Goal: Task Accomplishment & Management: Complete application form

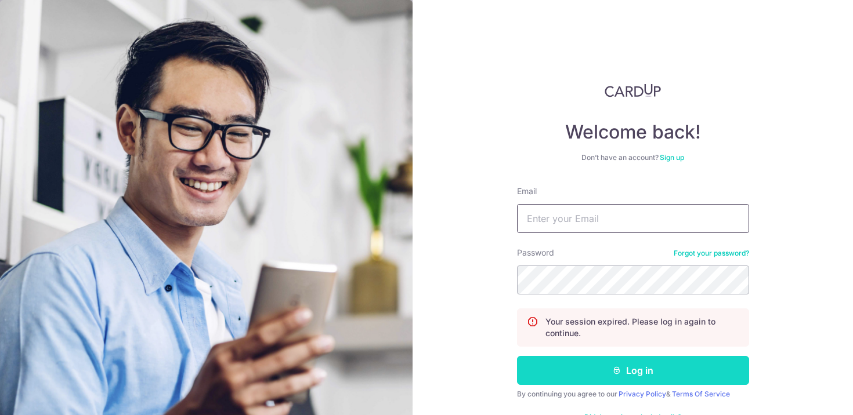
type input "[EMAIL_ADDRESS][DOMAIN_NAME]"
click at [600, 358] on button "Log in" at bounding box center [633, 370] width 232 height 29
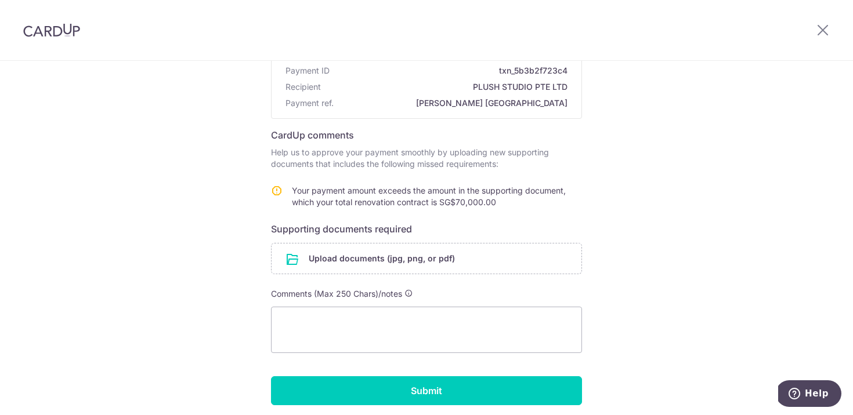
scroll to position [140, 0]
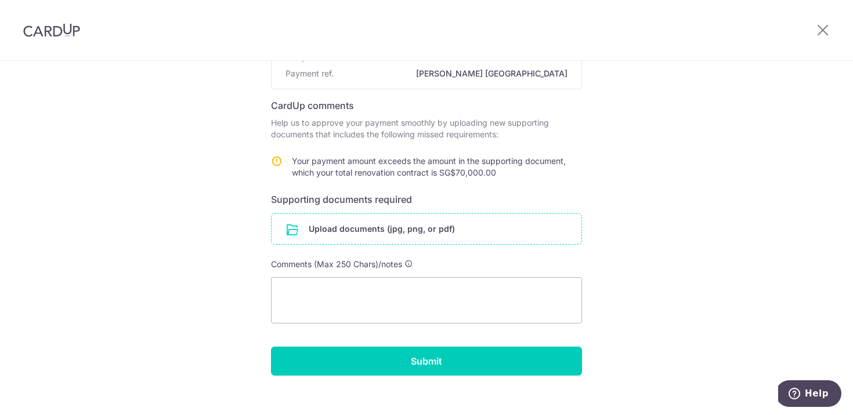
click at [395, 227] on input "file" at bounding box center [427, 229] width 310 height 30
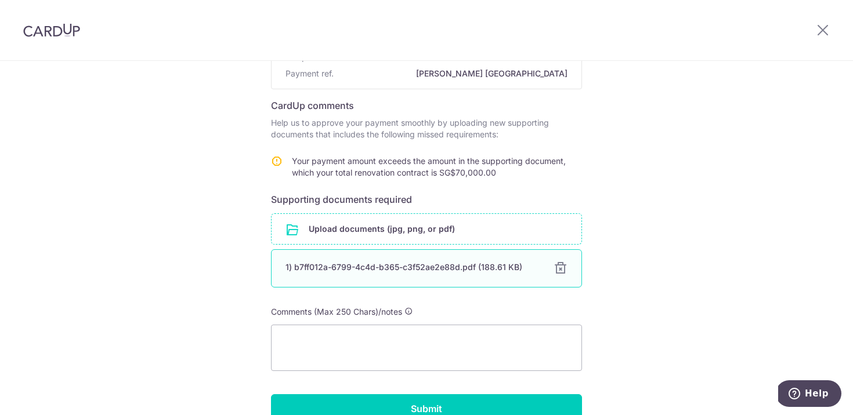
click at [345, 269] on div "1) b7ff012a-6799-4c4d-b365-c3f52ae2e88d.pdf (188.61 KB)" at bounding box center [412, 268] width 254 height 12
click at [433, 265] on div "1) b7ff012a-6799-4c4d-b365-c3f52ae2e88d.pdf (188.61 KB)" at bounding box center [412, 268] width 254 height 12
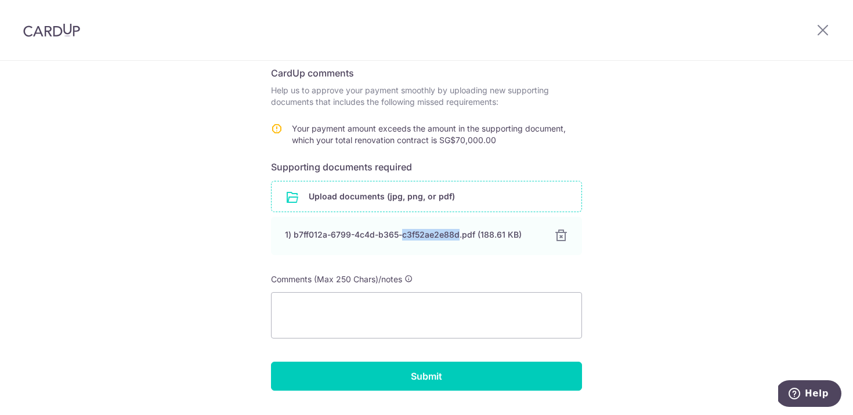
scroll to position [173, 0]
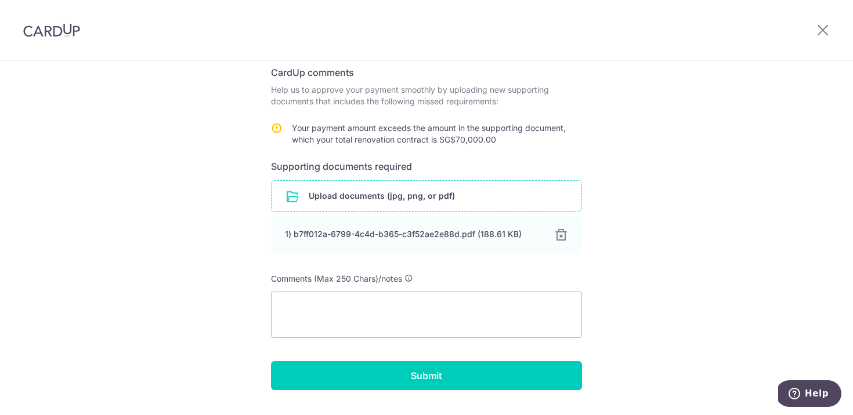
click at [207, 207] on div "Help us verify your payment Payment details Payment ID txn_5b3b2f723c4 Recipien…" at bounding box center [426, 166] width 853 height 557
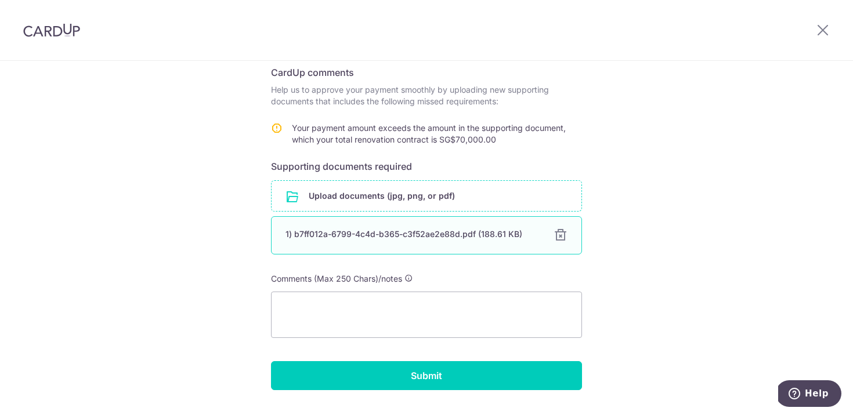
click at [461, 227] on div "1) b7ff012a-6799-4c4d-b365-c3f52ae2e88d.pdf (188.61 KB) 100% Done Download" at bounding box center [426, 235] width 311 height 38
click at [431, 235] on div "1) b7ff012a-6799-4c4d-b365-c3f52ae2e88d.pdf (188.61 KB)" at bounding box center [412, 235] width 254 height 12
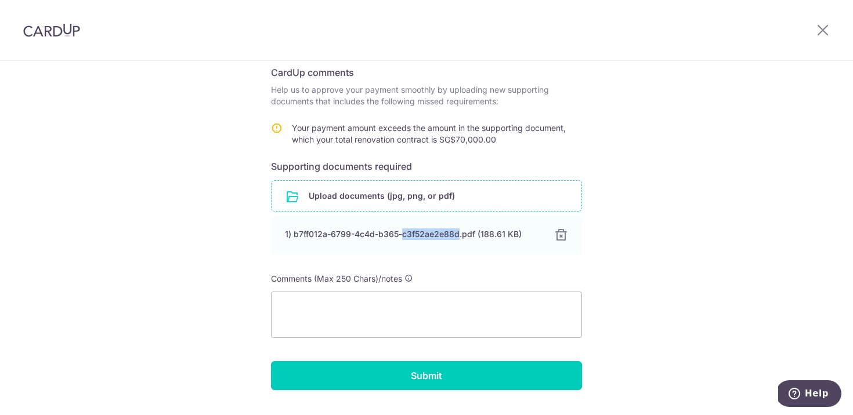
click at [403, 189] on input "file" at bounding box center [427, 196] width 310 height 30
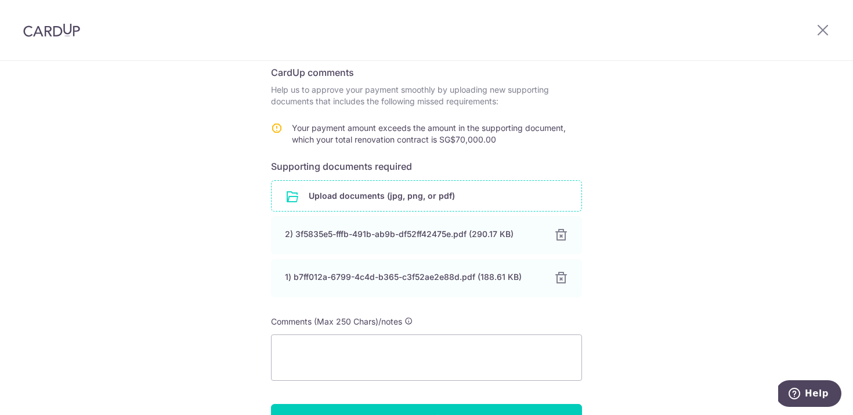
click at [345, 207] on input "file" at bounding box center [427, 196] width 310 height 30
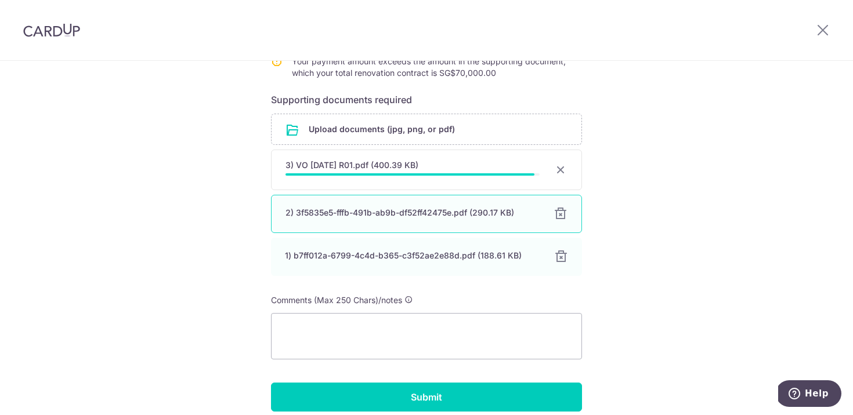
scroll to position [288, 0]
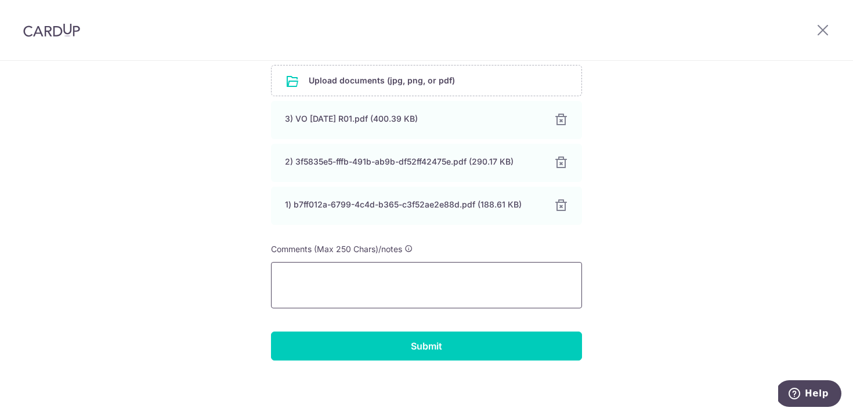
click at [332, 294] on textarea at bounding box center [426, 285] width 311 height 46
type textarea "Hi there is additional variation order as well as the electrical added in"
click at [399, 368] on div "Help us verify your payment Payment details Payment ID txn_5b3b2f723c4 Recipien…" at bounding box center [426, 94] width 853 height 643
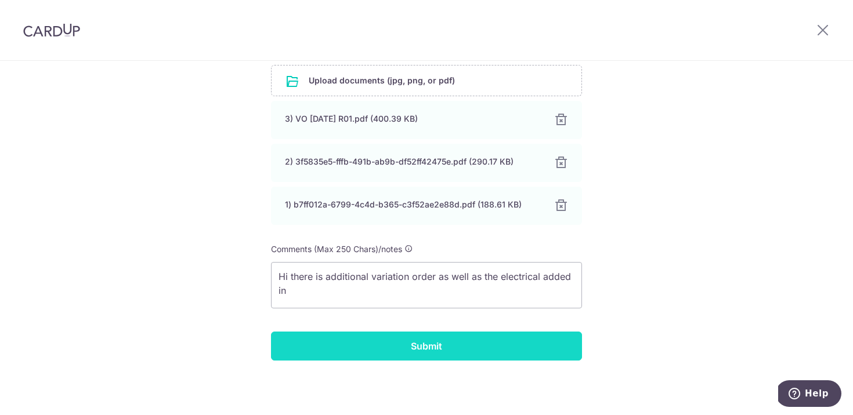
click at [414, 345] on input "Submit" at bounding box center [426, 346] width 311 height 29
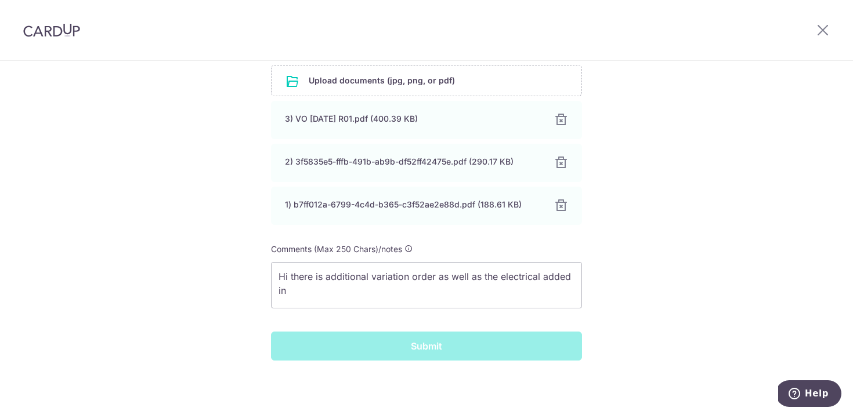
scroll to position [207, 0]
